Goal: Entertainment & Leisure: Consume media (video, audio)

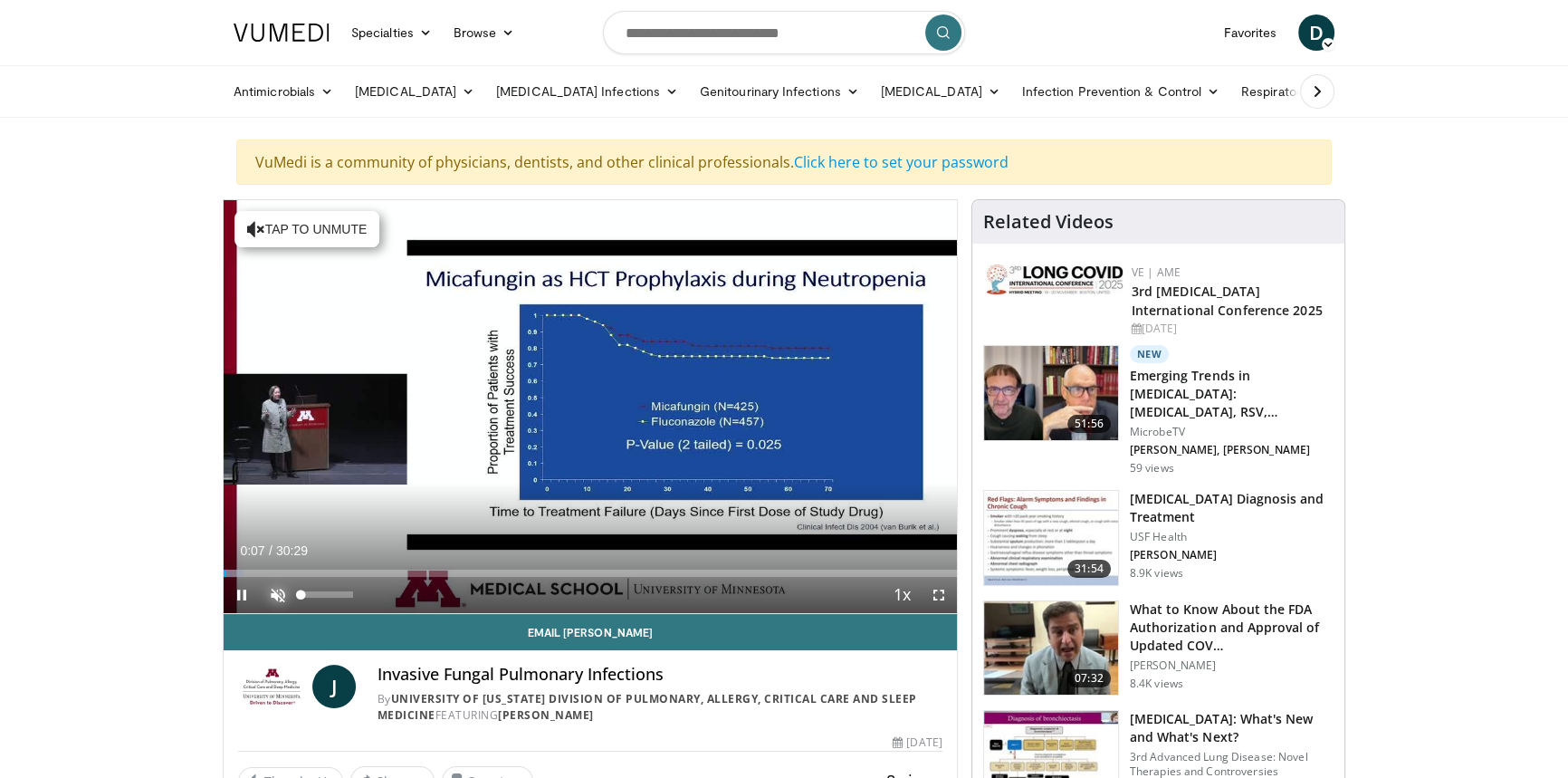
click at [275, 597] on span "Video Player" at bounding box center [278, 595] width 37 height 37
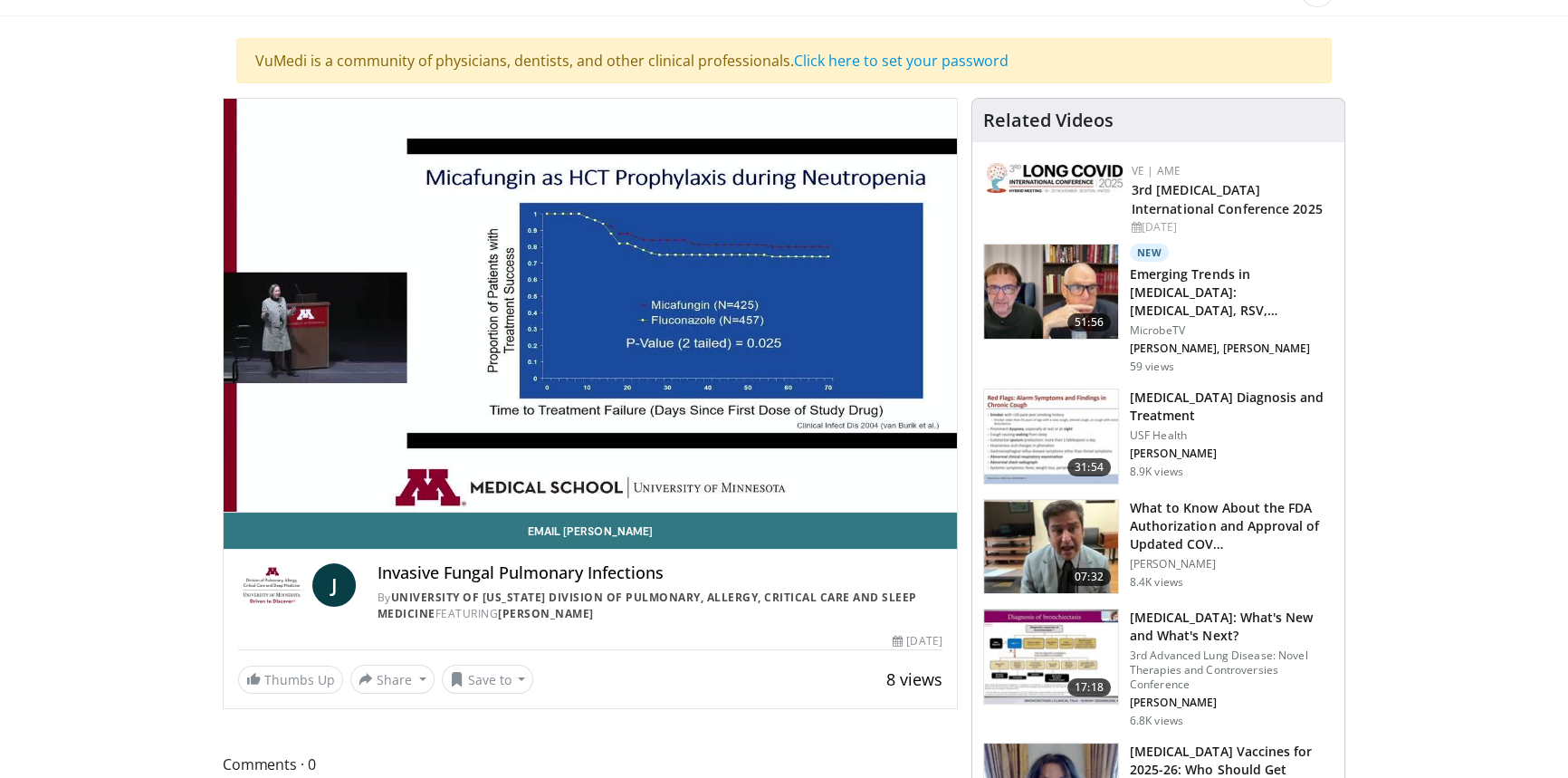
scroll to position [81, 0]
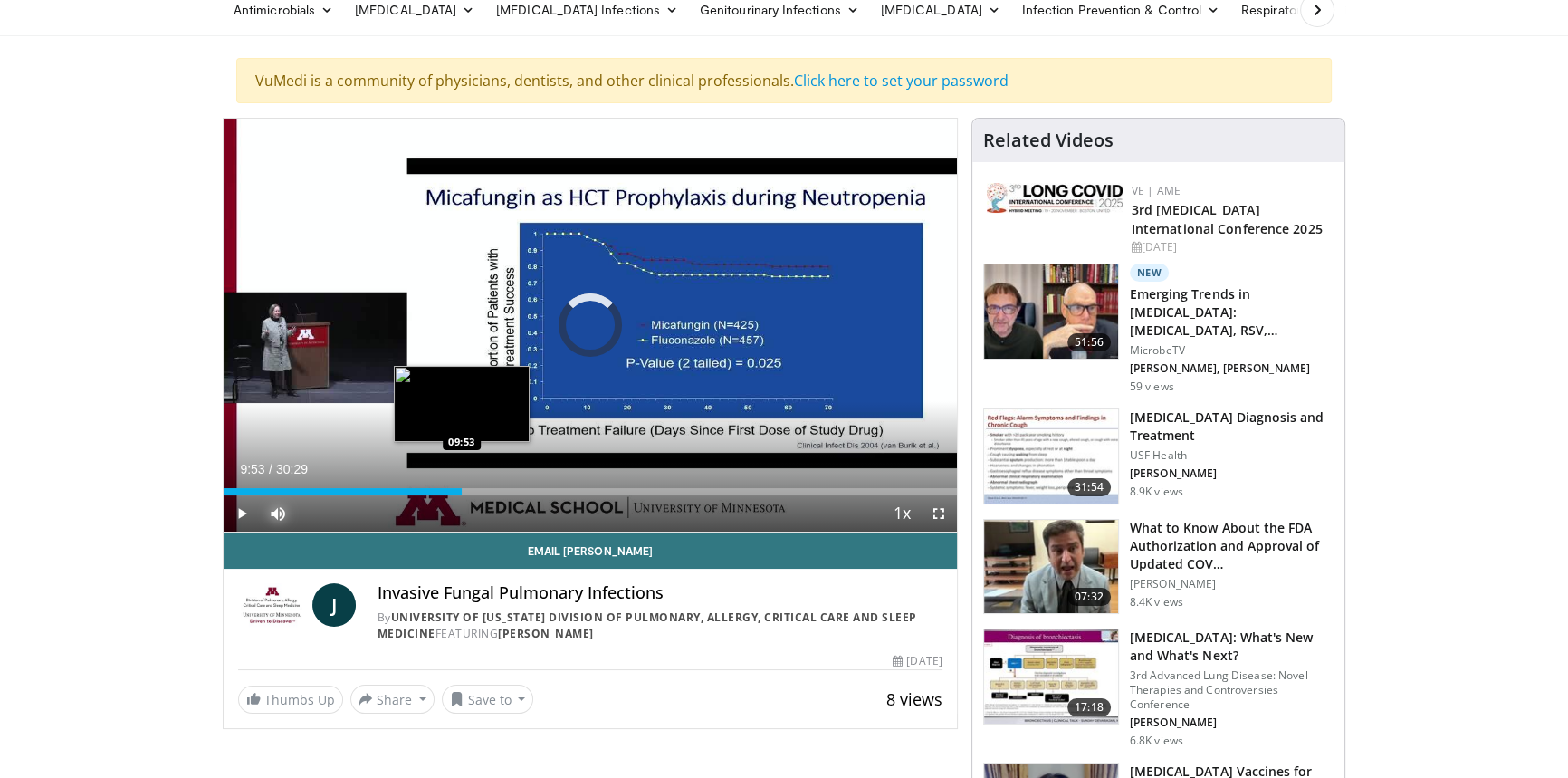
click at [461, 488] on div "Loaded : 0.00% 09:53 09:53" at bounding box center [590, 491] width 733 height 7
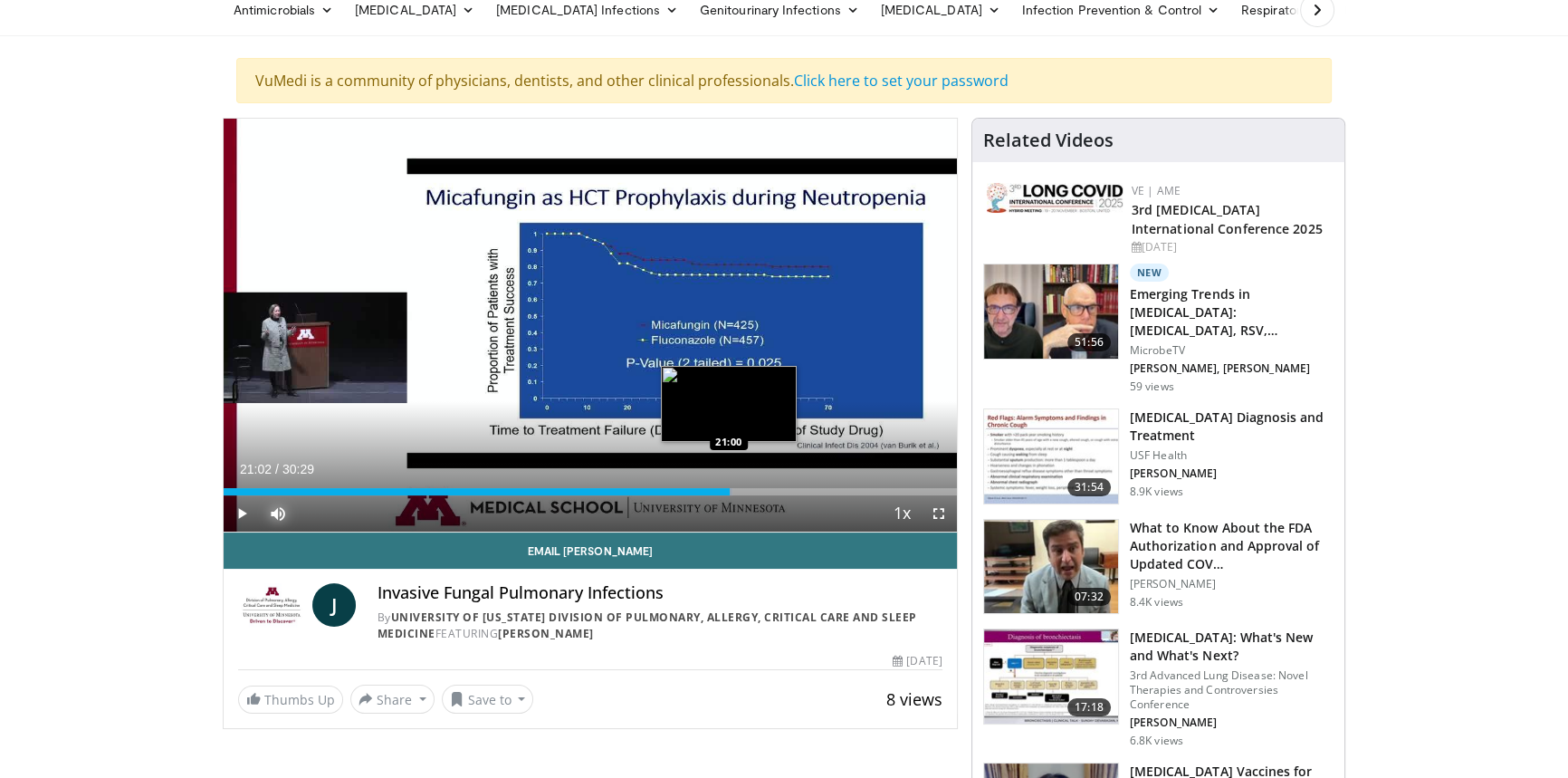
click at [729, 480] on div "Loaded : 69.41% 21:02 21:00" at bounding box center [590, 486] width 733 height 17
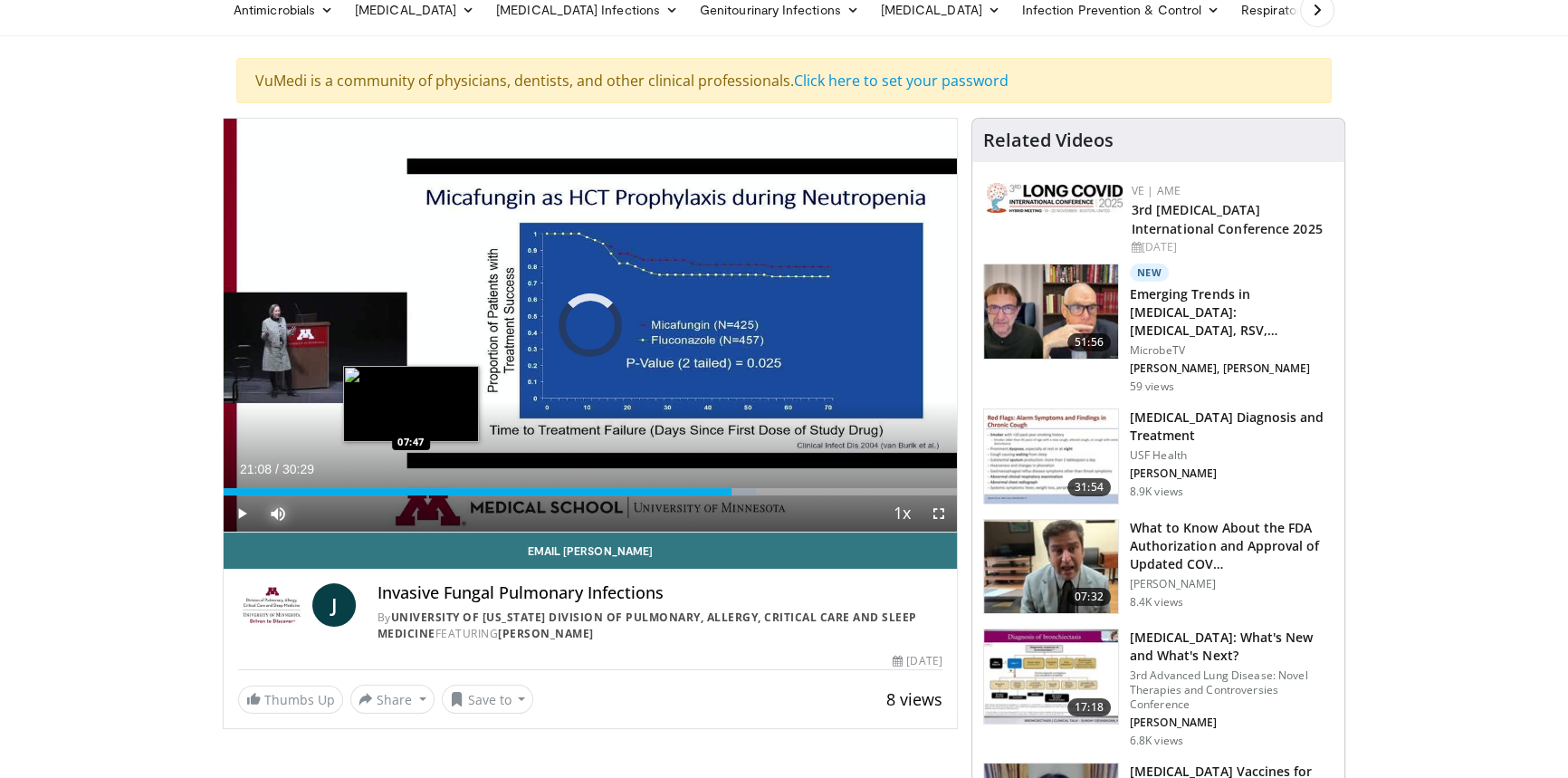
click at [411, 481] on div "Loaded : 72.67% 21:08 07:47" at bounding box center [590, 486] width 733 height 17
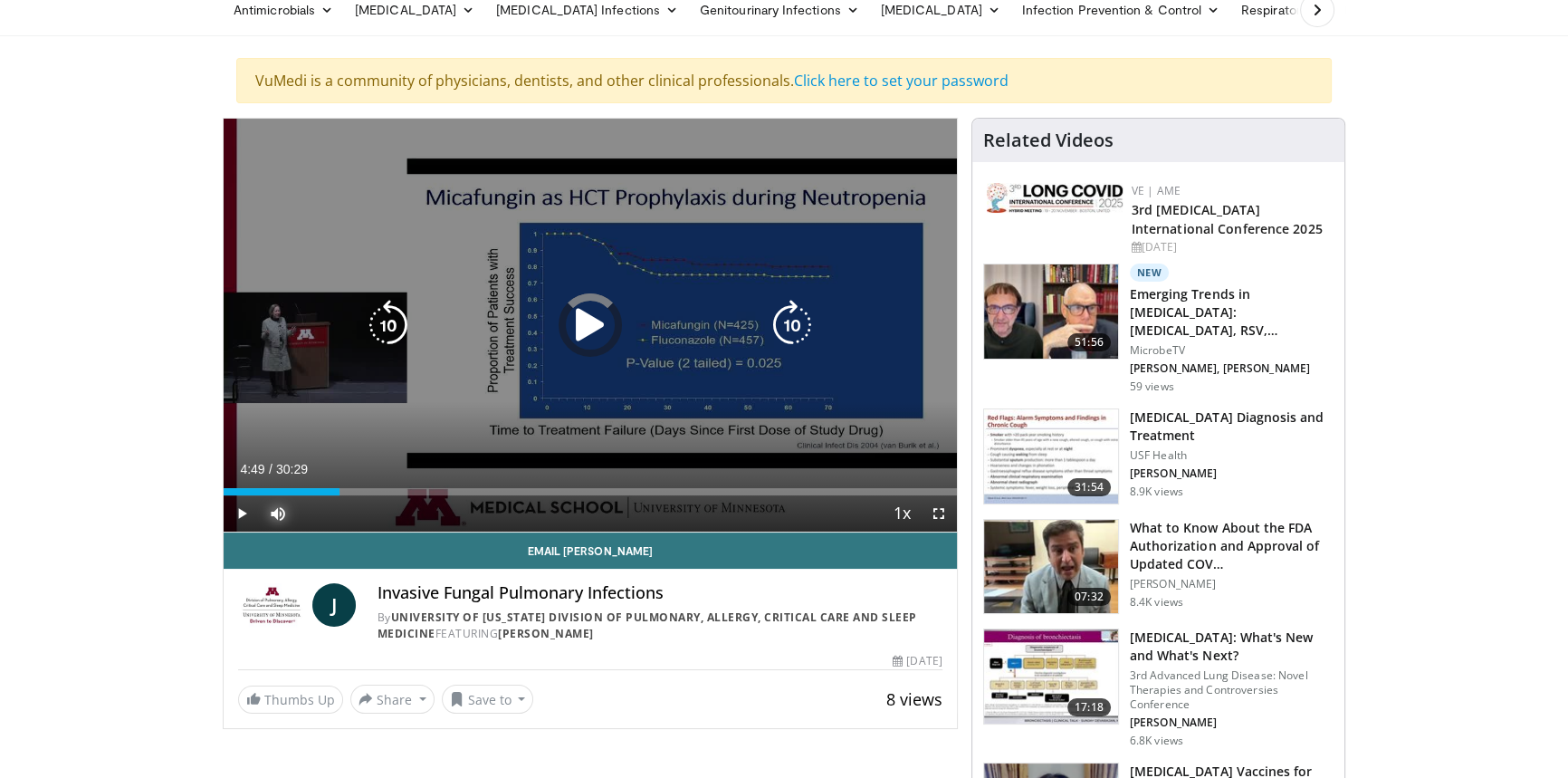
click at [338, 481] on div "Loaded : 15.85% 04:49 04:49" at bounding box center [590, 486] width 733 height 17
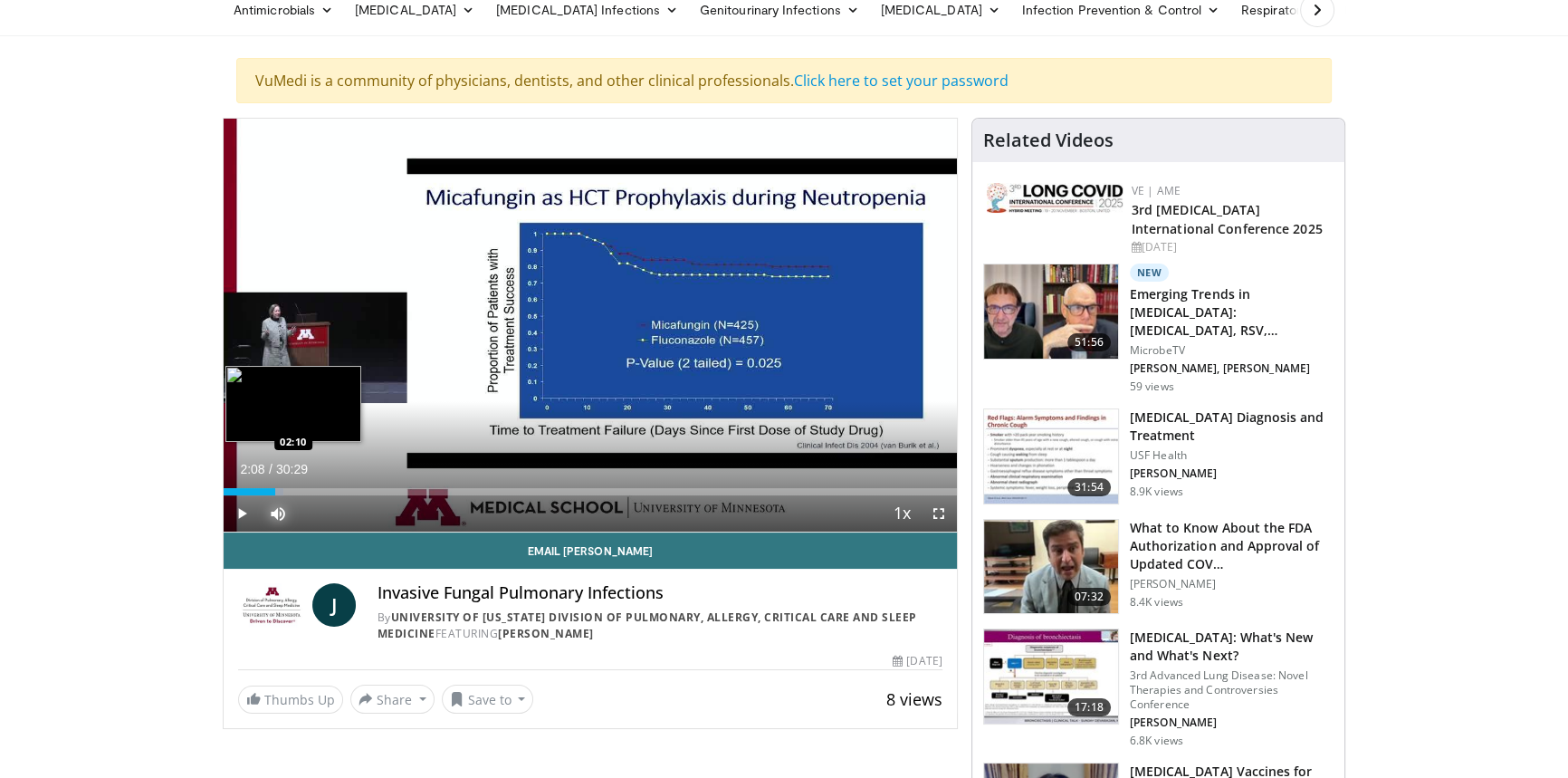
click at [274, 490] on div "02:08" at bounding box center [249, 491] width 51 height 7
